Goal: Use online tool/utility: Utilize a website feature to perform a specific function

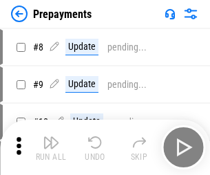
click at [51, 147] on img "button" at bounding box center [51, 142] width 17 height 17
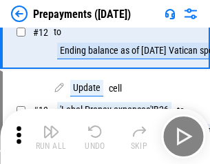
scroll to position [86, 0]
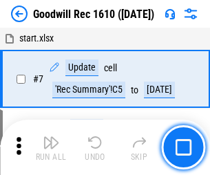
scroll to position [236, 0]
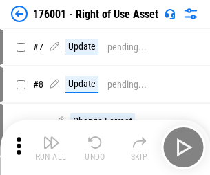
click at [51, 147] on img "button" at bounding box center [51, 142] width 17 height 17
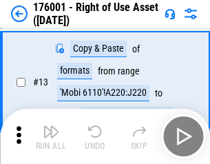
scroll to position [89, 0]
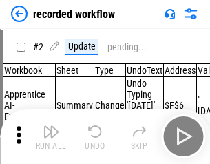
click at [51, 137] on img "button" at bounding box center [51, 131] width 17 height 17
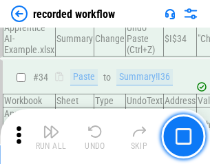
scroll to position [4312, 0]
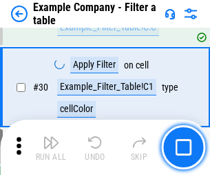
scroll to position [1262, 0]
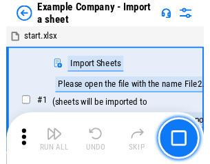
scroll to position [21, 0]
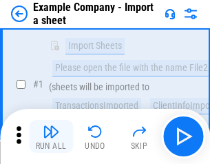
click at [51, 137] on img "button" at bounding box center [51, 131] width 17 height 17
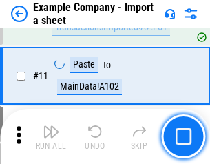
scroll to position [305, 0]
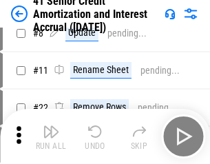
click at [51, 137] on img "button" at bounding box center [51, 131] width 17 height 17
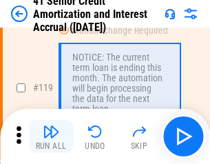
click at [51, 137] on img "button" at bounding box center [51, 131] width 17 height 17
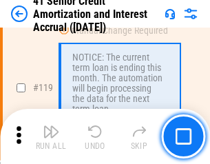
scroll to position [1302, 0]
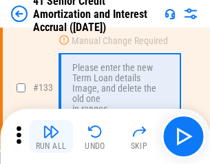
click at [51, 137] on img "button" at bounding box center [51, 131] width 17 height 17
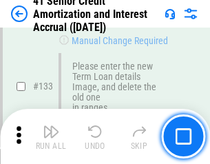
scroll to position [1442, 0]
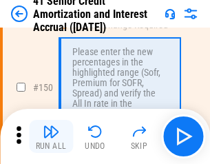
click at [51, 137] on img "button" at bounding box center [51, 131] width 17 height 17
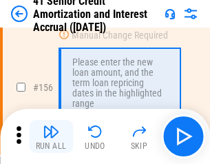
click at [51, 137] on img "button" at bounding box center [51, 131] width 17 height 17
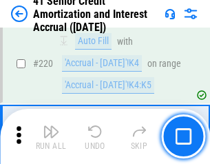
scroll to position [3089, 0]
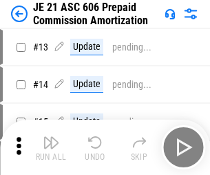
click at [51, 137] on img "button" at bounding box center [51, 142] width 17 height 17
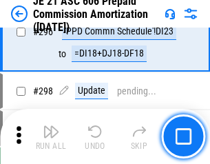
scroll to position [2538, 0]
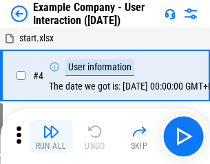
click at [51, 137] on img "button" at bounding box center [51, 131] width 17 height 17
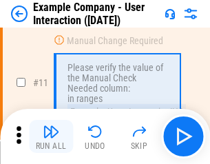
click at [51, 137] on img "button" at bounding box center [51, 131] width 17 height 17
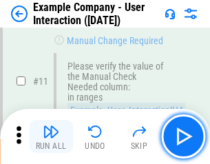
scroll to position [299, 0]
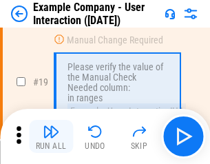
click at [51, 137] on img "button" at bounding box center [51, 131] width 17 height 17
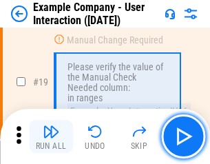
click at [51, 137] on img "button" at bounding box center [51, 131] width 17 height 17
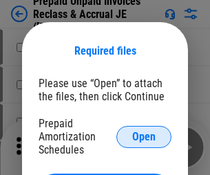
click at [144, 136] on span "Open" at bounding box center [143, 136] width 23 height 11
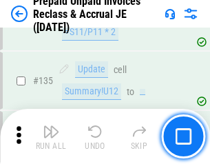
scroll to position [1788, 0]
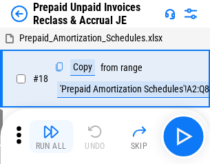
click at [51, 137] on img "button" at bounding box center [51, 131] width 17 height 17
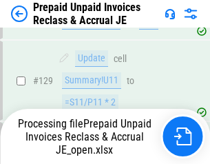
scroll to position [1788, 0]
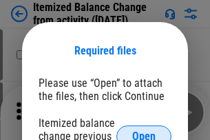
click at [144, 131] on span "Open" at bounding box center [143, 136] width 23 height 11
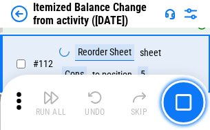
scroll to position [2307, 0]
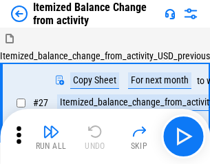
scroll to position [21, 0]
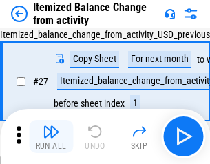
click at [51, 137] on img "button" at bounding box center [51, 131] width 17 height 17
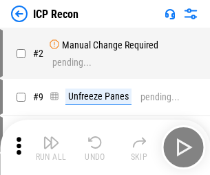
scroll to position [6, 0]
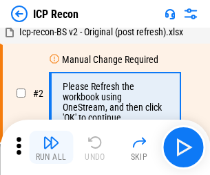
click at [51, 147] on img "button" at bounding box center [51, 142] width 17 height 17
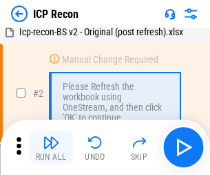
click at [51, 147] on img "button" at bounding box center [51, 142] width 17 height 17
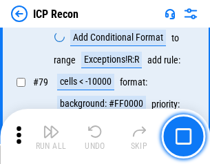
scroll to position [1352, 0]
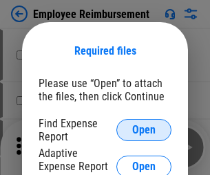
click at [144, 130] on span "Open" at bounding box center [143, 129] width 23 height 11
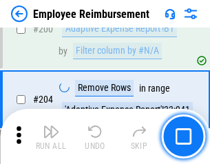
scroll to position [3402, 0]
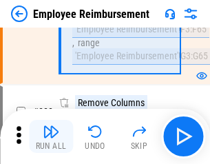
click at [51, 137] on img "button" at bounding box center [51, 131] width 17 height 17
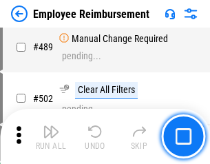
scroll to position [8635, 0]
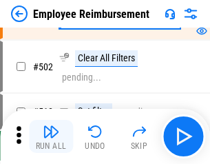
click at [51, 137] on img "button" at bounding box center [51, 131] width 17 height 17
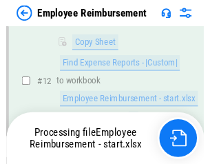
scroll to position [281, 0]
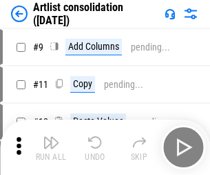
click at [51, 147] on img "button" at bounding box center [51, 142] width 17 height 17
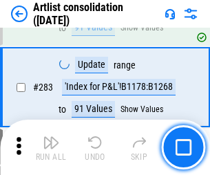
scroll to position [5705, 0]
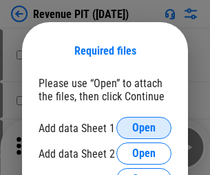
click at [144, 128] on span "Open" at bounding box center [143, 127] width 23 height 11
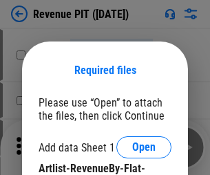
scroll to position [19, 0]
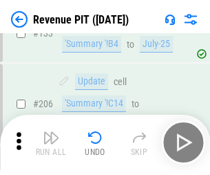
scroll to position [1402, 0]
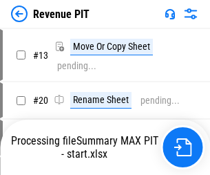
scroll to position [16, 0]
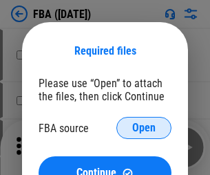
click at [144, 128] on span "Open" at bounding box center [143, 127] width 23 height 11
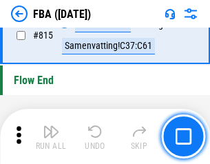
scroll to position [12349, 0]
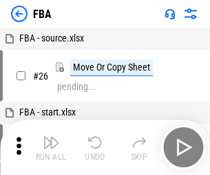
click at [51, 147] on img "button" at bounding box center [51, 142] width 17 height 17
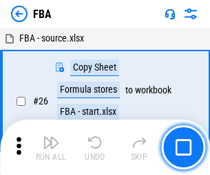
scroll to position [14, 0]
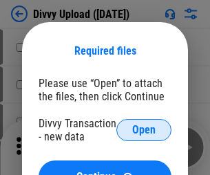
click at [144, 130] on span "Open" at bounding box center [143, 129] width 23 height 11
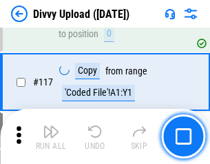
scroll to position [1168, 0]
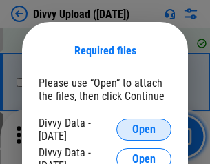
click at [144, 130] on span "Open" at bounding box center [143, 129] width 23 height 11
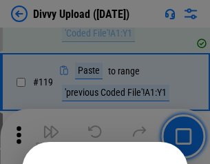
scroll to position [1288, 0]
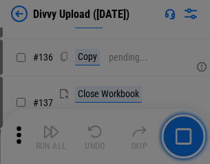
scroll to position [1745, 0]
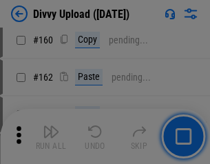
scroll to position [2492, 0]
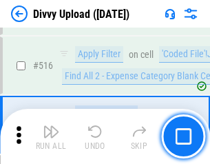
scroll to position [8654, 0]
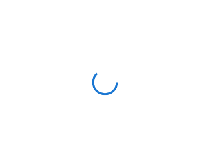
scroll to position [1168, 0]
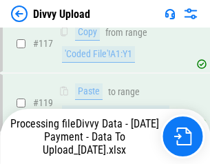
scroll to position [1283, 0]
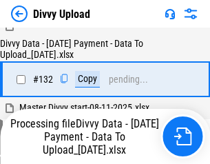
scroll to position [1667, 0]
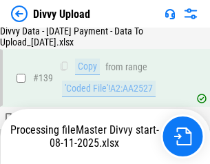
scroll to position [2042, 0]
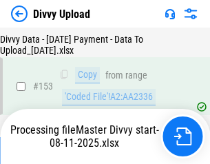
scroll to position [2580, 0]
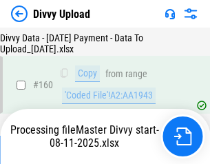
scroll to position [2884, 0]
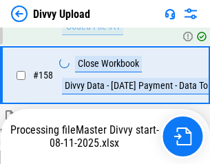
scroll to position [2804, 0]
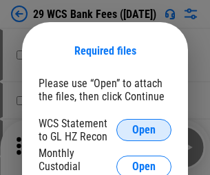
click at [144, 130] on span "Open" at bounding box center [143, 129] width 23 height 11
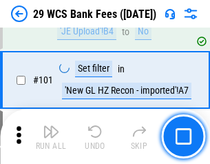
scroll to position [1344, 0]
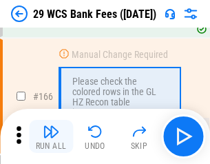
click at [51, 137] on img "button" at bounding box center [51, 131] width 17 height 17
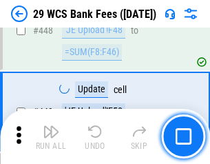
scroll to position [6680, 0]
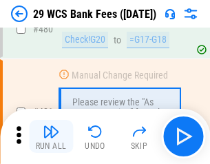
click at [51, 137] on img "button" at bounding box center [51, 131] width 17 height 17
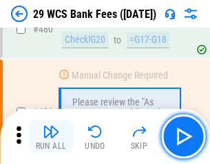
scroll to position [7113, 0]
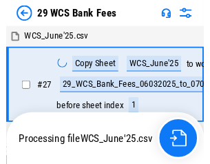
scroll to position [2, 0]
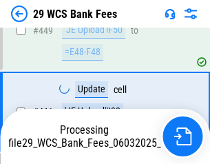
scroll to position [7017, 0]
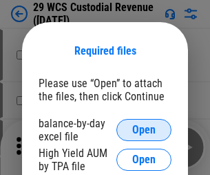
click at [144, 130] on span "Open" at bounding box center [143, 129] width 23 height 11
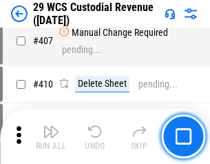
scroll to position [6389, 0]
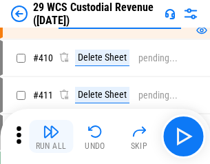
click at [51, 137] on img "button" at bounding box center [51, 131] width 17 height 17
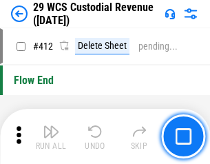
scroll to position [6588, 0]
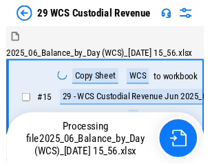
scroll to position [33, 0]
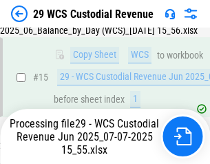
scroll to position [312, 0]
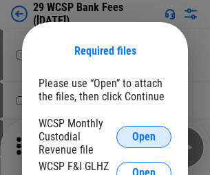
click at [144, 136] on span "Open" at bounding box center [143, 136] width 23 height 11
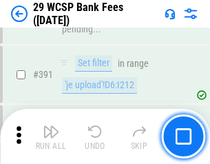
scroll to position [4692, 0]
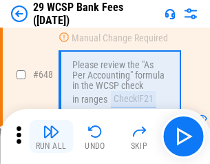
click at [51, 137] on img "button" at bounding box center [51, 131] width 17 height 17
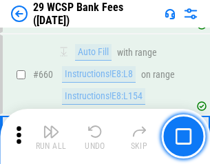
scroll to position [8057, 0]
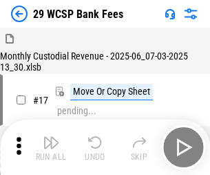
click at [51, 137] on img "button" at bounding box center [51, 142] width 17 height 17
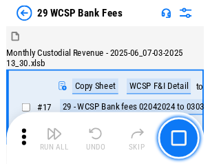
scroll to position [33, 0]
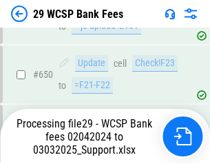
scroll to position [7787, 0]
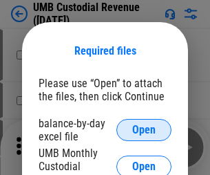
click at [144, 130] on span "Open" at bounding box center [143, 129] width 23 height 11
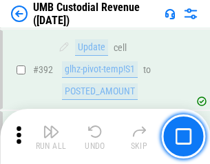
scroll to position [5081, 0]
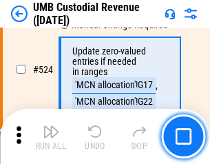
click at [51, 137] on img "button" at bounding box center [51, 131] width 17 height 17
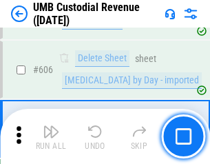
scroll to position [7963, 0]
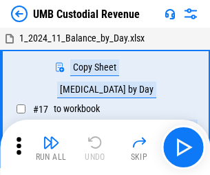
scroll to position [10, 0]
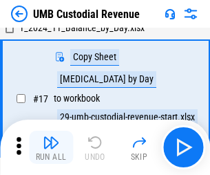
click at [51, 147] on img "button" at bounding box center [51, 142] width 17 height 17
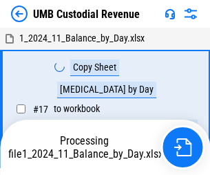
scroll to position [10, 0]
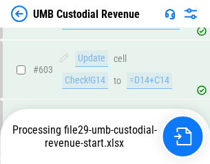
scroll to position [7931, 0]
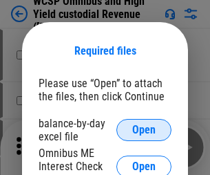
click at [144, 130] on span "Open" at bounding box center [143, 129] width 23 height 11
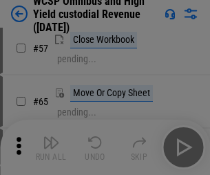
scroll to position [601, 0]
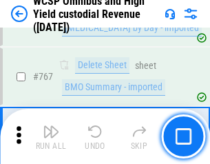
scroll to position [11240, 0]
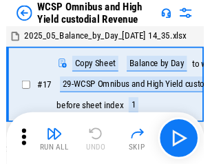
scroll to position [8, 0]
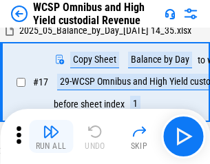
click at [51, 137] on img "button" at bounding box center [51, 131] width 17 height 17
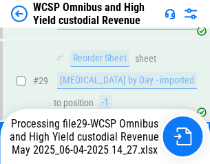
scroll to position [287, 0]
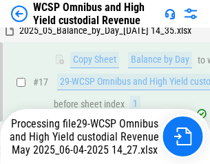
scroll to position [287, 0]
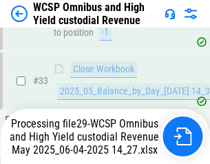
scroll to position [683, 0]
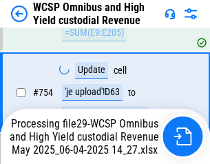
scroll to position [11149, 0]
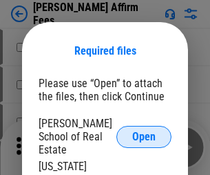
click at [144, 131] on span "Open" at bounding box center [143, 136] width 23 height 11
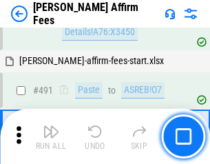
scroll to position [3751, 0]
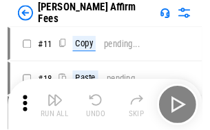
scroll to position [14, 0]
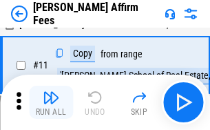
click at [51, 102] on img "button" at bounding box center [51, 97] width 17 height 17
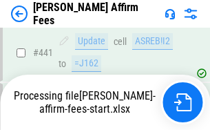
scroll to position [3618, 0]
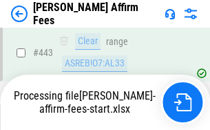
scroll to position [3618, 0]
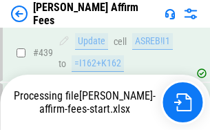
scroll to position [3618, 0]
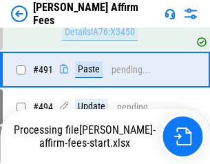
scroll to position [3681, 0]
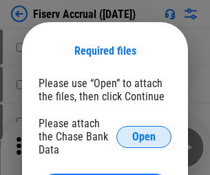
click at [144, 131] on span "Open" at bounding box center [143, 136] width 23 height 11
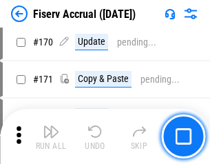
scroll to position [2971, 0]
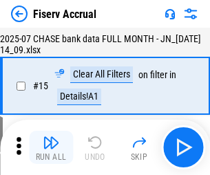
click at [51, 147] on img "button" at bounding box center [51, 142] width 17 height 17
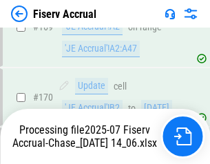
scroll to position [3540, 0]
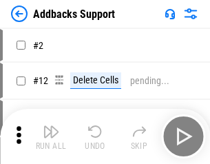
click at [51, 137] on img "button" at bounding box center [51, 131] width 17 height 17
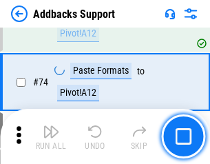
scroll to position [1004, 0]
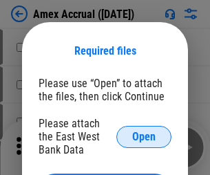
click at [144, 136] on span "Open" at bounding box center [143, 136] width 23 height 11
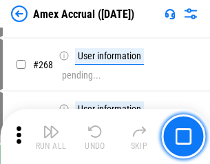
scroll to position [3690, 0]
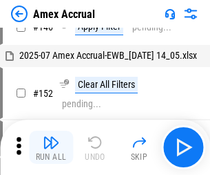
click at [51, 147] on img "button" at bounding box center [51, 142] width 17 height 17
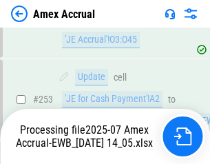
scroll to position [4024, 0]
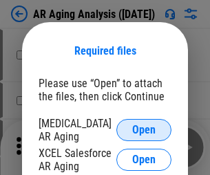
click at [144, 128] on span "Open" at bounding box center [143, 129] width 23 height 11
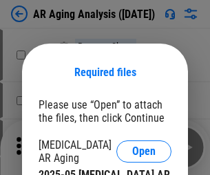
scroll to position [21, 0]
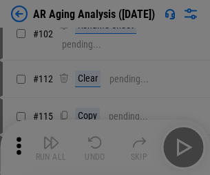
scroll to position [190, 0]
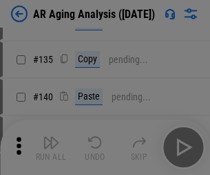
scroll to position [415, 0]
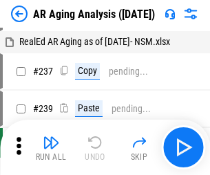
scroll to position [14, 0]
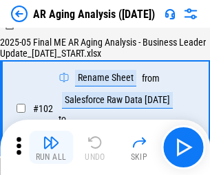
click at [51, 147] on img "button" at bounding box center [51, 142] width 17 height 17
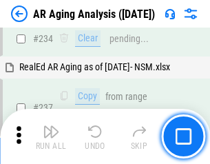
scroll to position [2138, 0]
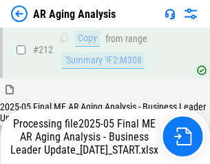
scroll to position [2122, 0]
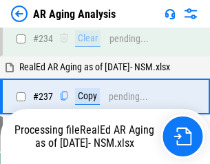
scroll to position [2180, 0]
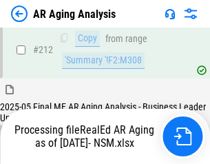
scroll to position [2063, 0]
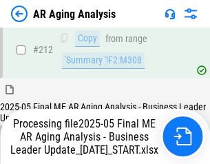
scroll to position [2074, 0]
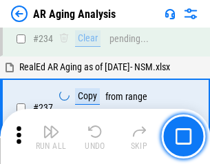
scroll to position [2122, 0]
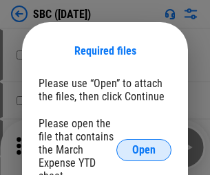
click at [144, 149] on span "Open" at bounding box center [143, 149] width 23 height 11
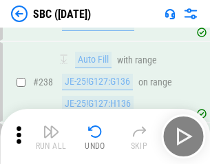
scroll to position [2609, 0]
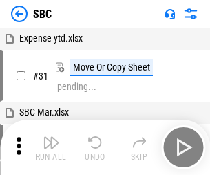
scroll to position [14, 0]
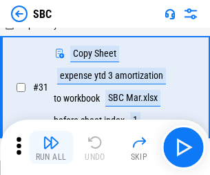
click at [51, 147] on img "button" at bounding box center [51, 142] width 17 height 17
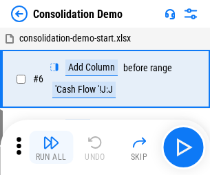
click at [51, 147] on img "button" at bounding box center [51, 142] width 17 height 17
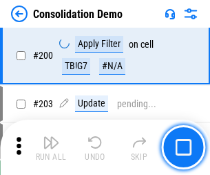
scroll to position [4325, 0]
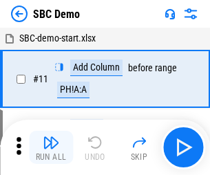
click at [51, 147] on img "button" at bounding box center [51, 142] width 17 height 17
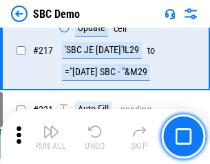
scroll to position [3405, 0]
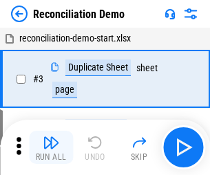
click at [51, 147] on img "button" at bounding box center [51, 142] width 17 height 17
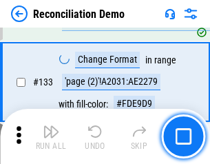
scroll to position [1638, 0]
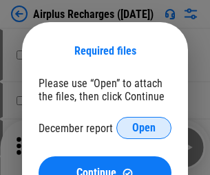
click at [144, 128] on span "Open" at bounding box center [143, 127] width 23 height 11
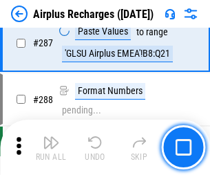
scroll to position [4980, 0]
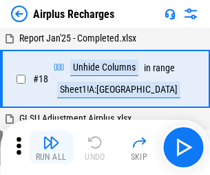
click at [51, 147] on img "button" at bounding box center [51, 142] width 17 height 17
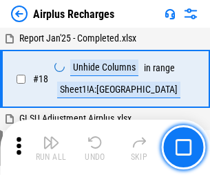
scroll to position [61, 0]
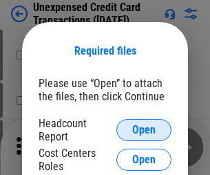
click at [144, 130] on span "Open" at bounding box center [143, 129] width 23 height 11
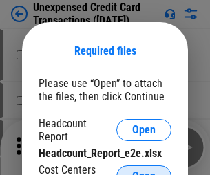
click at [144, 170] on span "Open" at bounding box center [143, 175] width 23 height 11
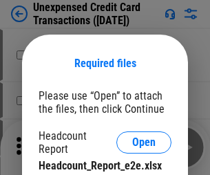
scroll to position [12, 0]
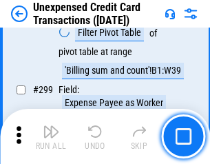
scroll to position [3287, 0]
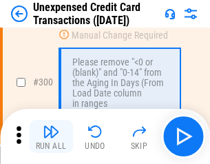
click at [51, 137] on img "button" at bounding box center [51, 131] width 17 height 17
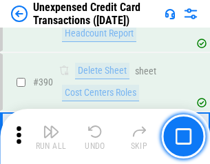
scroll to position [4444, 0]
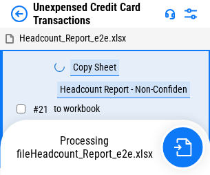
scroll to position [16, 0]
